Goal: Find specific page/section: Find specific page/section

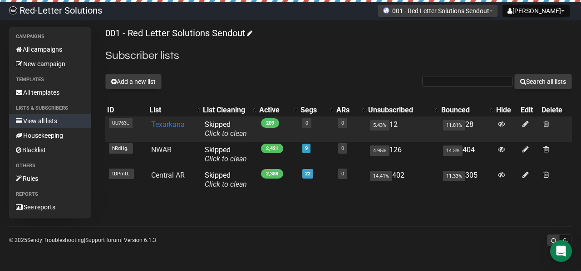
click at [176, 125] on link "Texarkana" at bounding box center [168, 124] width 34 height 9
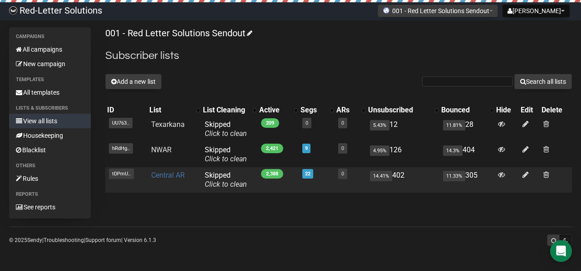
click at [170, 173] on link "Central AR" at bounding box center [168, 175] width 34 height 9
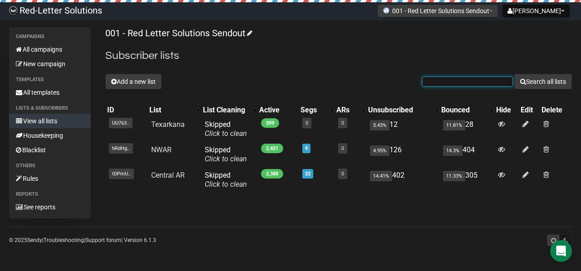
click at [453, 83] on input "text" at bounding box center [467, 82] width 91 height 10
paste input "118512"
type input "118512"
click at [514, 74] on button "Search all lists" at bounding box center [543, 81] width 58 height 15
